Goal: Task Accomplishment & Management: Use online tool/utility

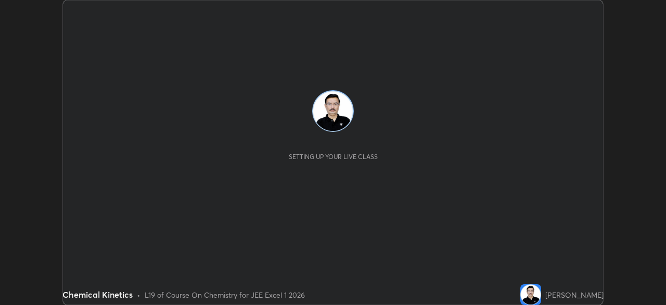
scroll to position [305, 666]
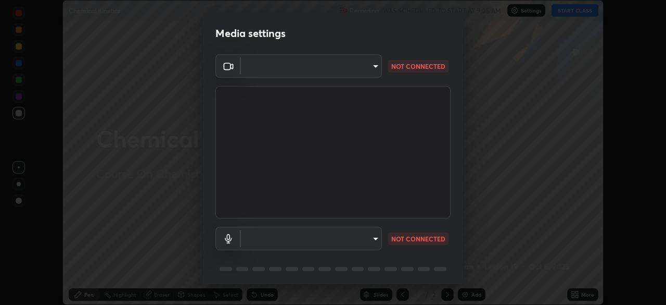
type input "100c0e0e409b1508d569c815e84311e0868d033d0fb9fb46bc53c870fbf18875"
type input "default"
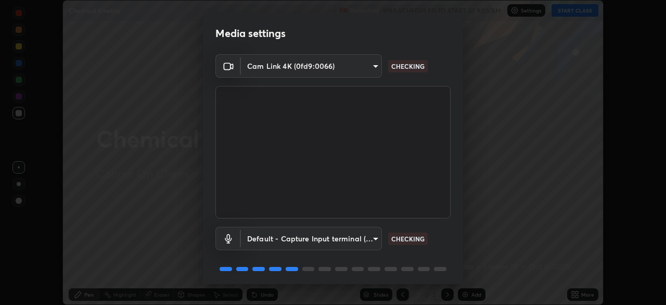
scroll to position [37, 0]
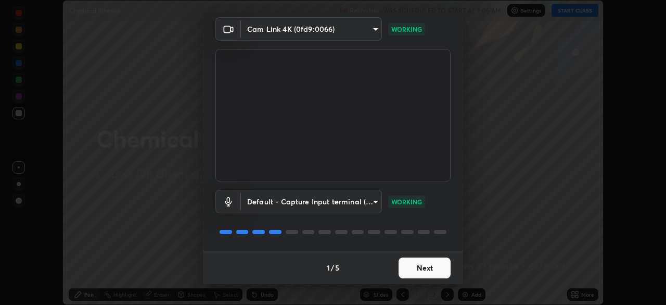
click at [420, 263] on button "Next" at bounding box center [425, 267] width 52 height 21
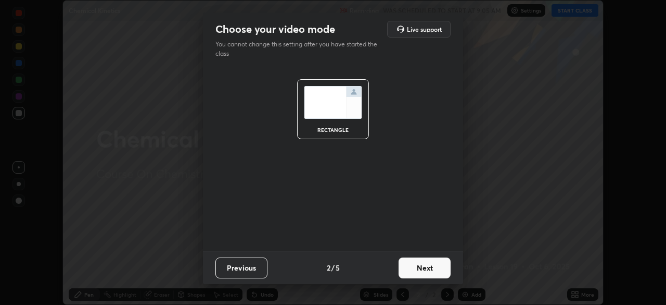
click at [427, 269] on button "Next" at bounding box center [425, 267] width 52 height 21
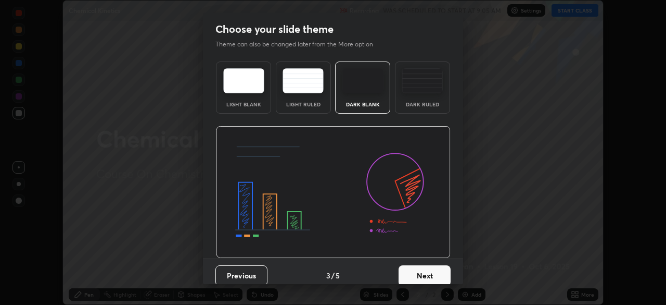
click at [428, 267] on button "Next" at bounding box center [425, 275] width 52 height 21
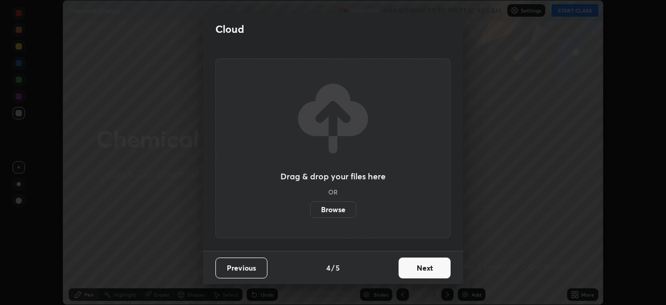
click at [436, 270] on button "Next" at bounding box center [425, 267] width 52 height 21
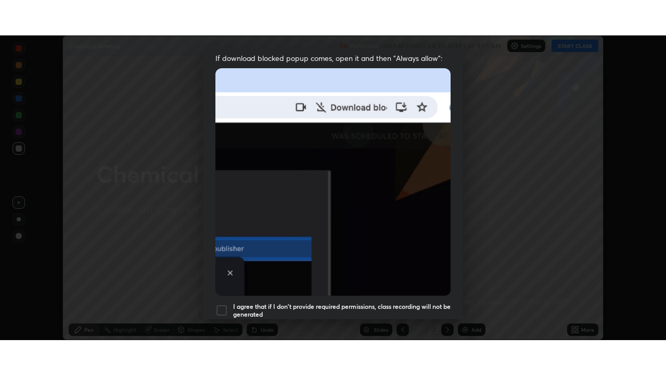
scroll to position [249, 0]
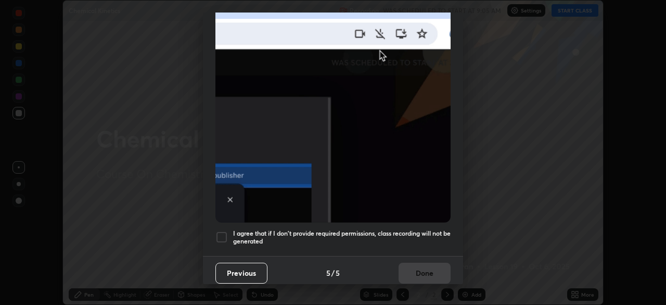
click at [220, 233] on div at bounding box center [222, 237] width 12 height 12
click at [423, 266] on button "Done" at bounding box center [425, 272] width 52 height 21
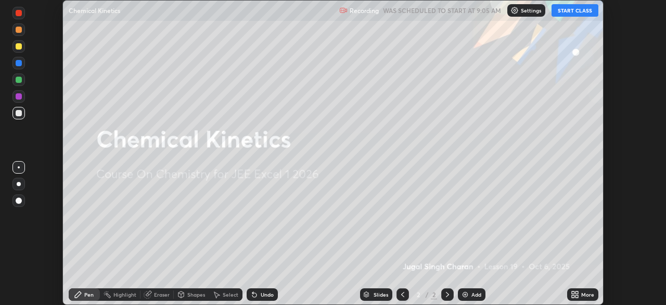
click at [577, 292] on icon at bounding box center [577, 292] width 3 height 3
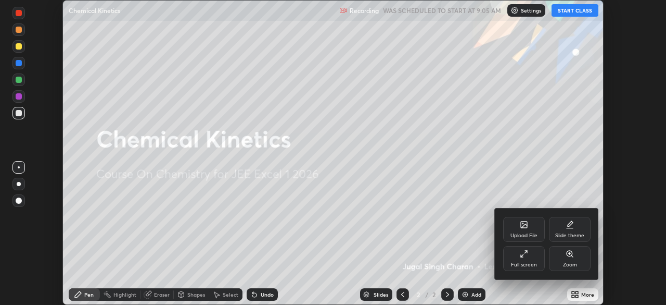
click at [529, 257] on div "Full screen" at bounding box center [524, 258] width 42 height 25
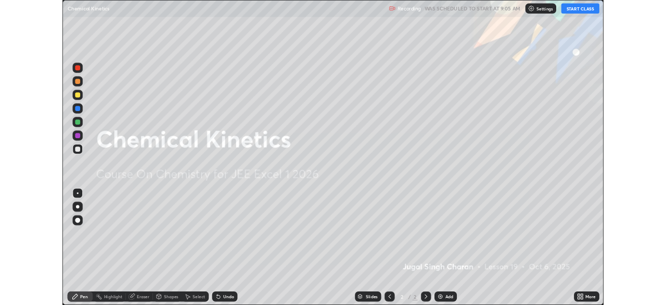
scroll to position [375, 666]
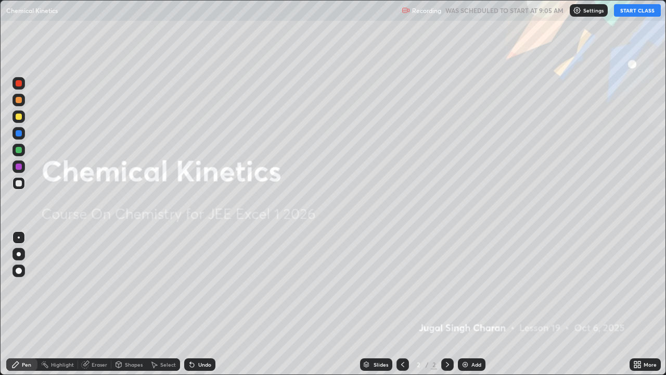
click at [628, 11] on button "START CLASS" at bounding box center [637, 10] width 47 height 12
click at [474, 304] on div "Add" at bounding box center [477, 364] width 10 height 5
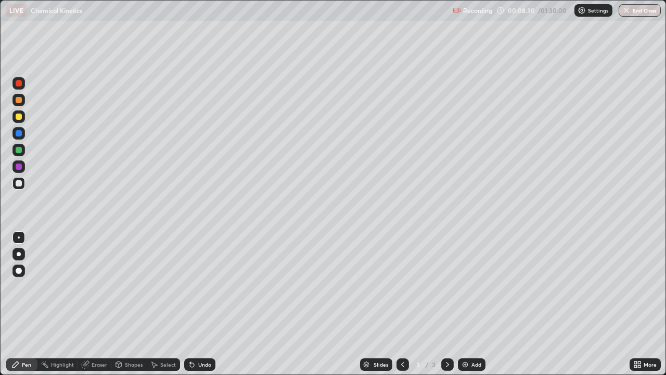
click at [102, 304] on div "Eraser" at bounding box center [100, 364] width 16 height 5
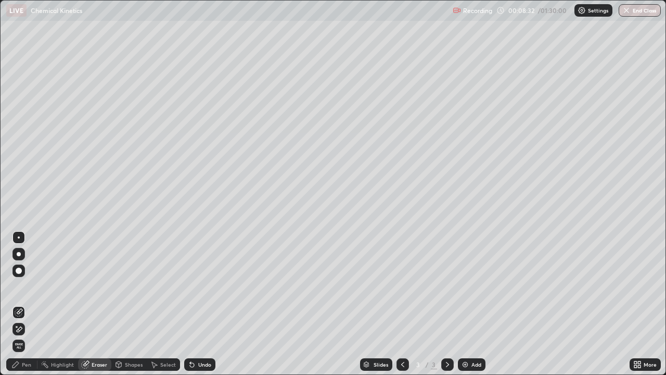
click at [29, 304] on div "Pen" at bounding box center [26, 364] width 9 height 5
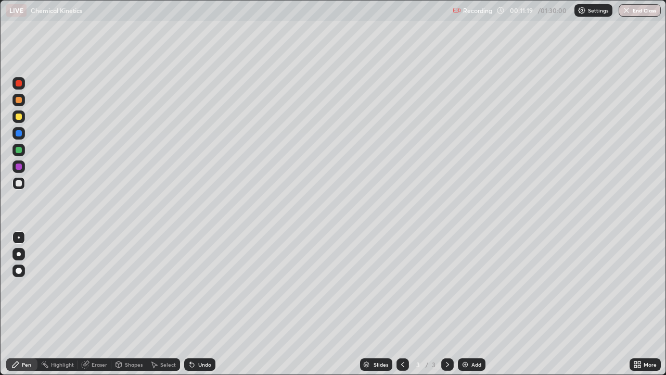
click at [472, 304] on div "Add" at bounding box center [477, 364] width 10 height 5
click at [312, 304] on div "Slides 4 / 4 Add" at bounding box center [423, 364] width 414 height 21
click at [464, 304] on img at bounding box center [465, 364] width 8 height 8
click at [472, 304] on div "Add" at bounding box center [477, 364] width 10 height 5
click at [98, 304] on div "Eraser" at bounding box center [100, 364] width 16 height 5
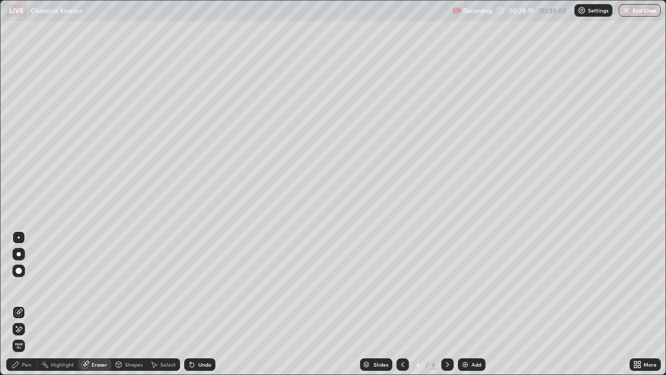
click at [22, 304] on div "Pen" at bounding box center [26, 364] width 9 height 5
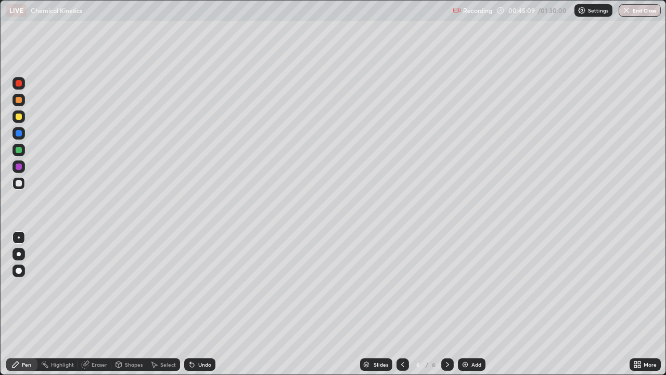
click at [468, 304] on img at bounding box center [465, 364] width 8 height 8
click at [641, 14] on button "End Class" at bounding box center [640, 10] width 42 height 12
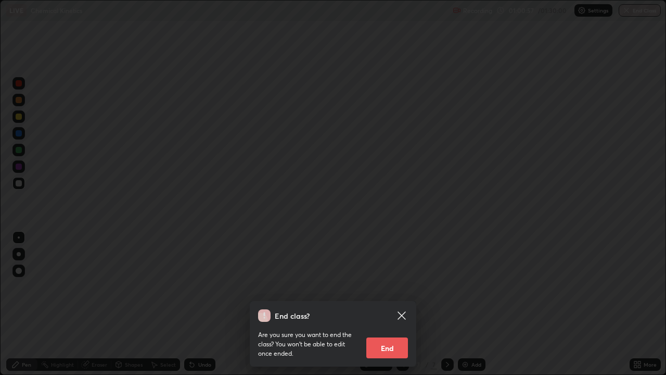
click at [396, 304] on button "End" at bounding box center [388, 347] width 42 height 21
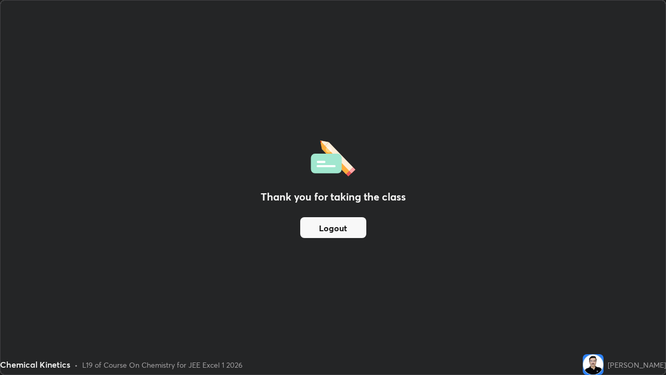
click at [339, 225] on button "Logout" at bounding box center [333, 227] width 66 height 21
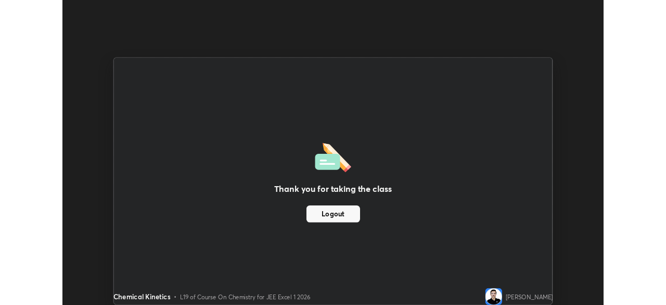
scroll to position [51757, 51395]
